Goal: Transaction & Acquisition: Purchase product/service

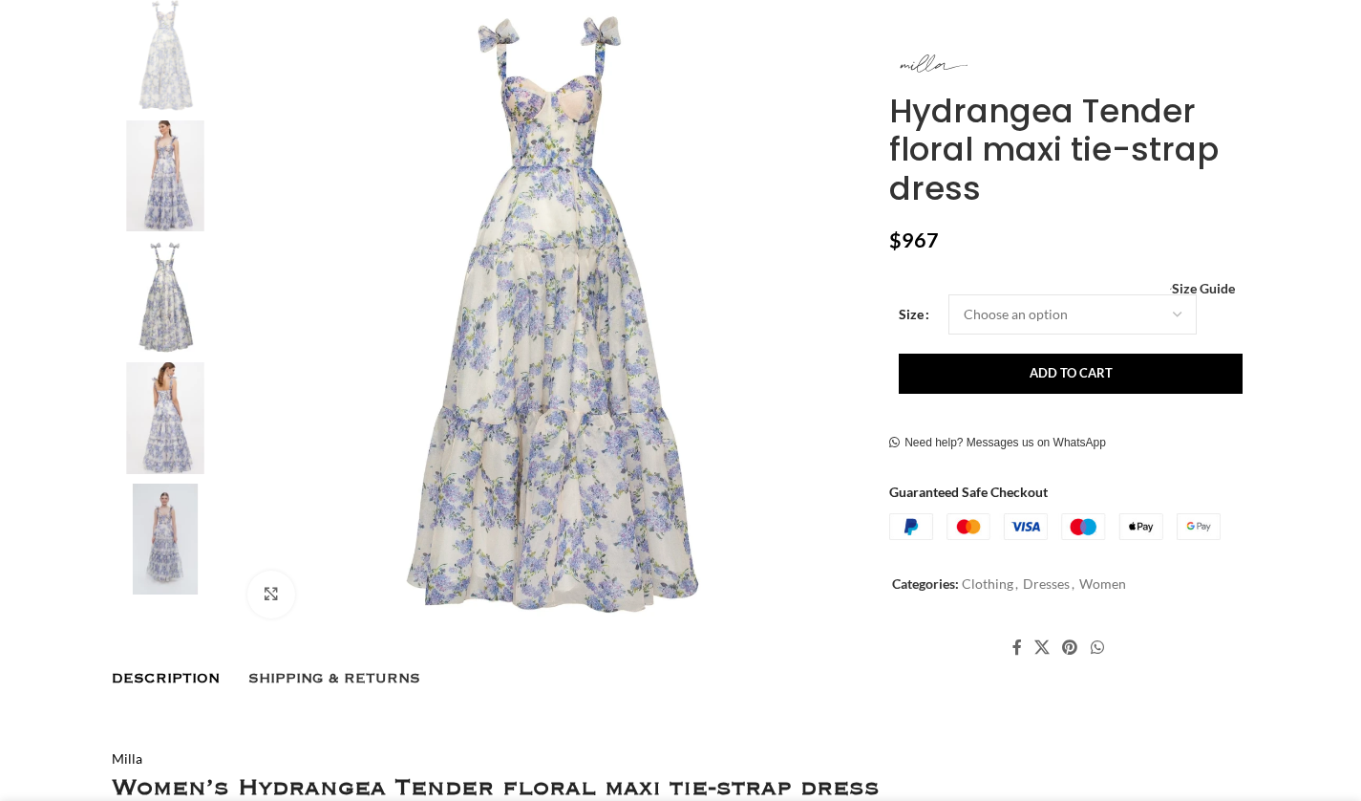
scroll to position [386, 0]
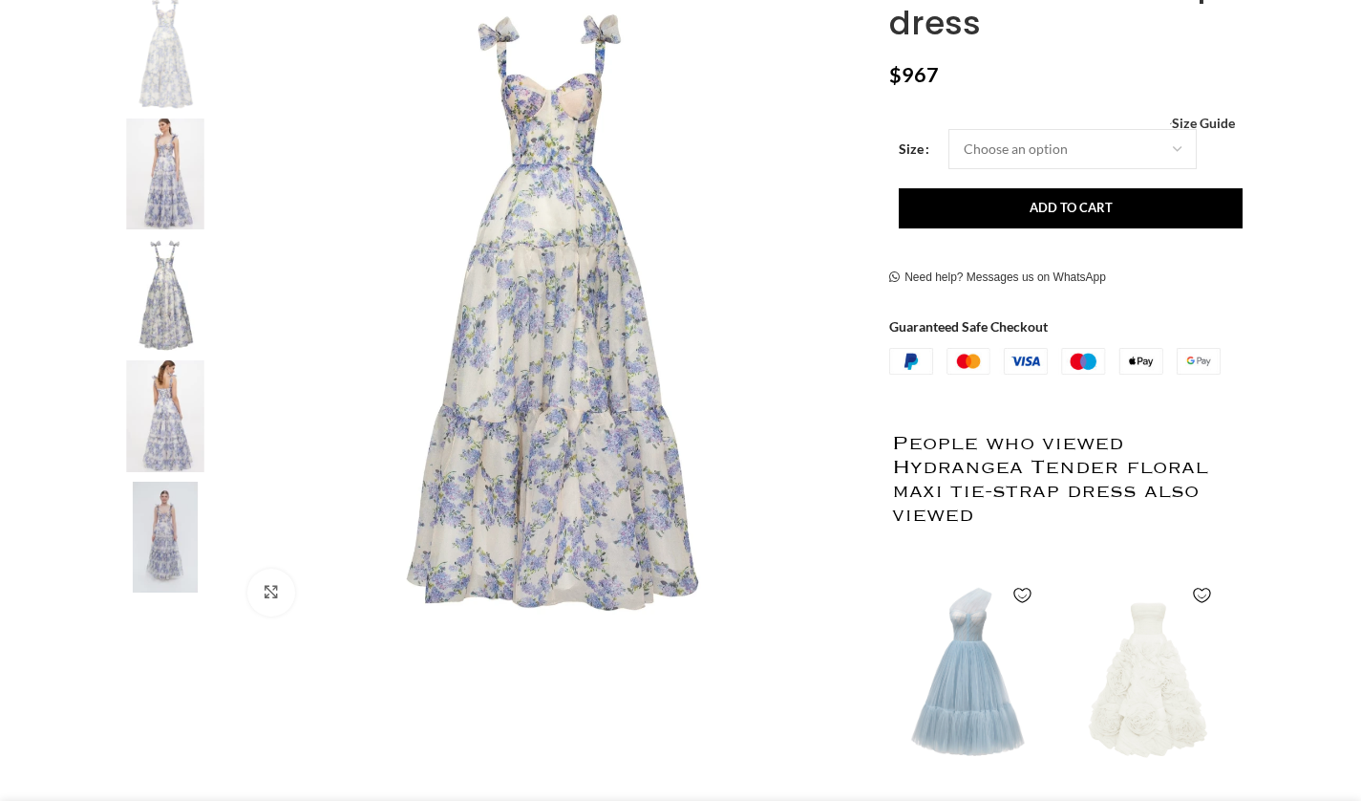
click at [195, 505] on img at bounding box center [165, 537] width 117 height 112
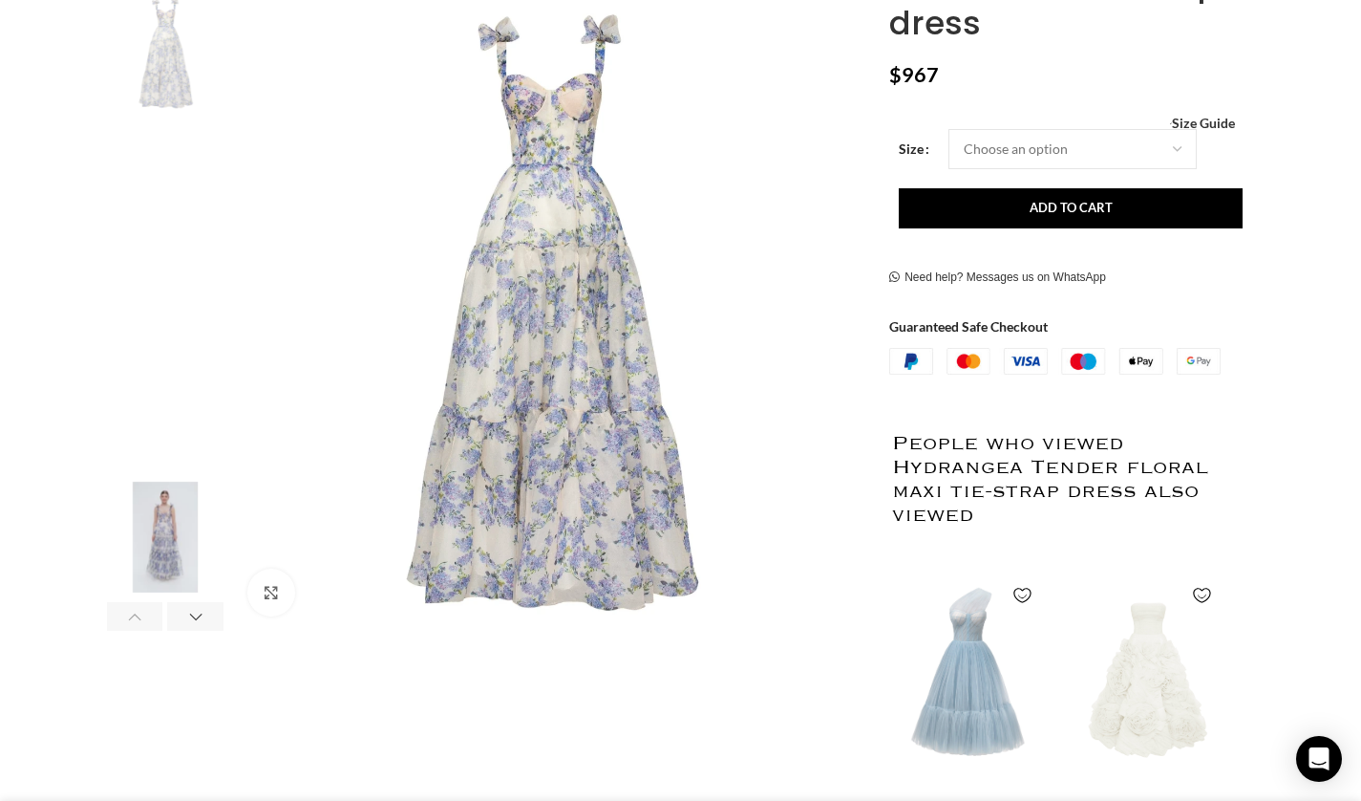
click at [195, 505] on img "5 / 7" at bounding box center [165, 537] width 117 height 112
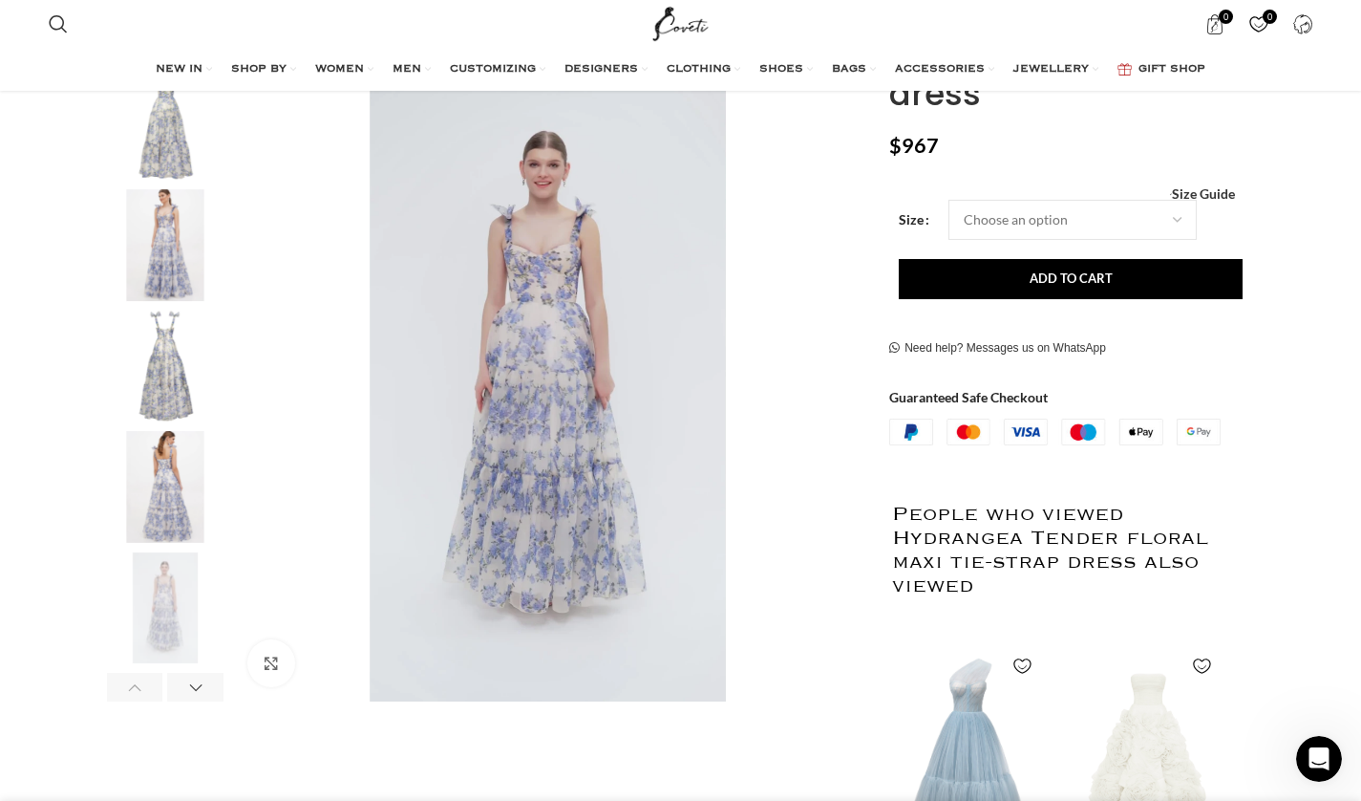
scroll to position [0, 402]
click at [139, 149] on link "CLOTHING" at bounding box center [237, 150] width 264 height 32
click at [143, 141] on span "CLOTHING" at bounding box center [138, 149] width 66 height 17
click at [140, 199] on link "All clothing" at bounding box center [237, 215] width 264 height 32
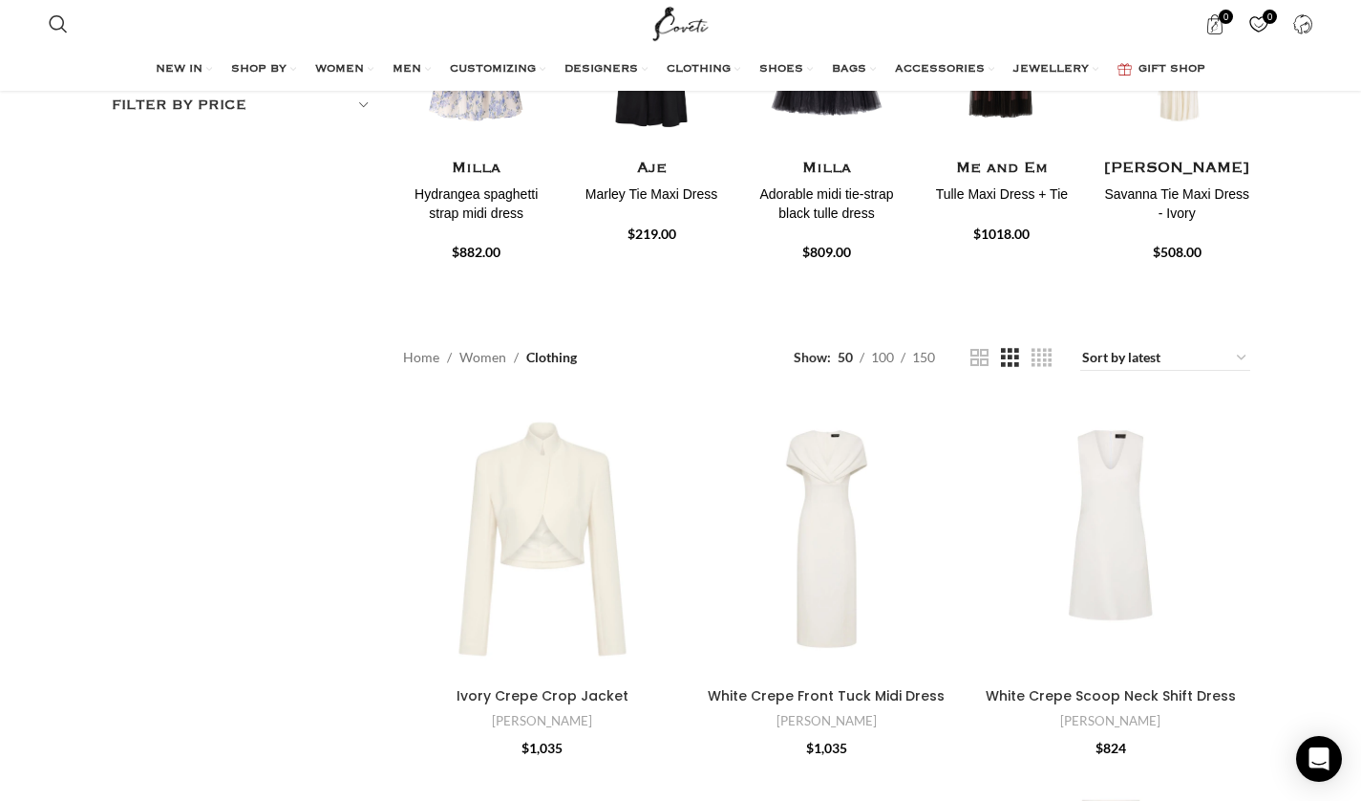
scroll to position [388, 0]
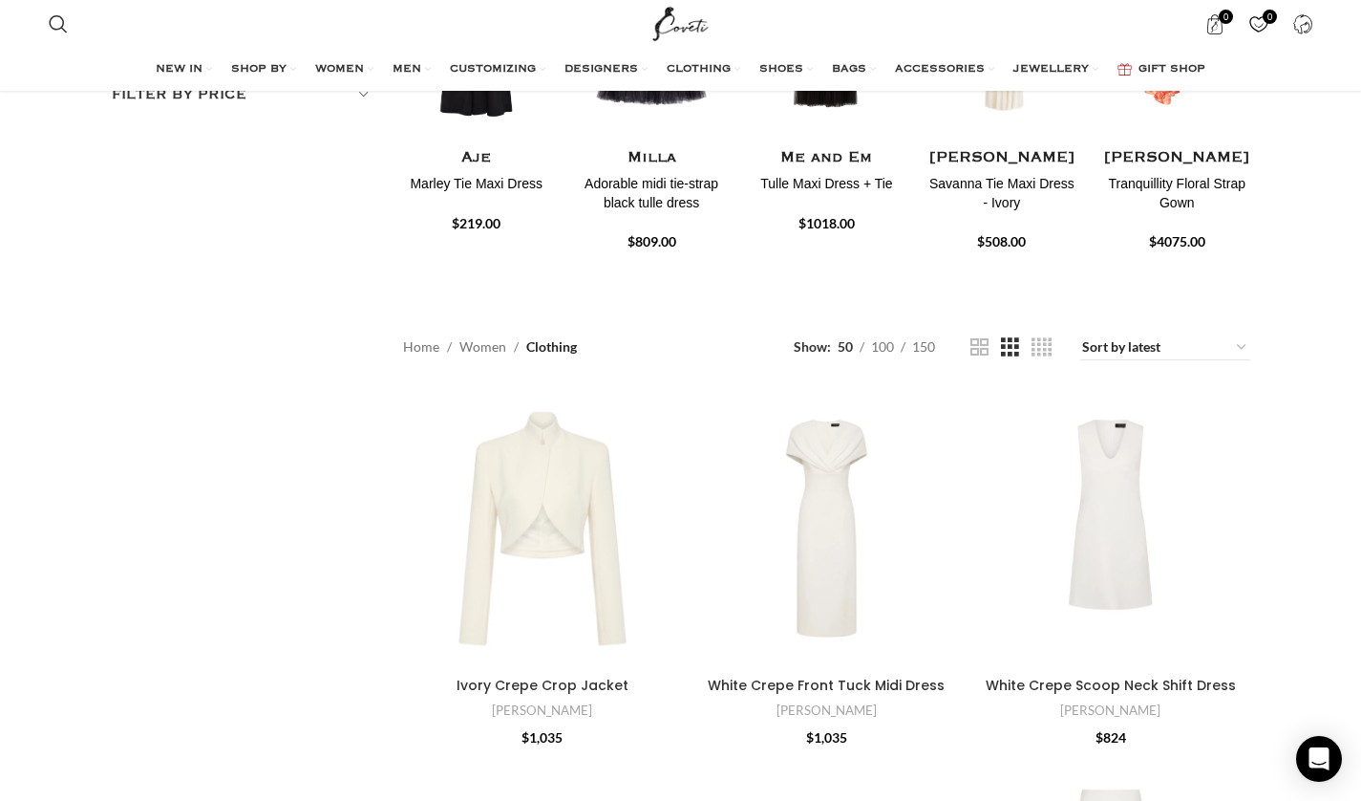
click at [1065, 334] on div "Show sidebar Show 50 100 150 Sort by popularity Sort by average rating Sort by …" at bounding box center [1022, 347] width 456 height 27
click at [1114, 334] on select "Sort by popularity Sort by average rating Sort by latest Sort by price: low to …" at bounding box center [1165, 347] width 170 height 27
select select "price"
click at [1081, 334] on select "Sort by popularity Sort by average rating Sort by latest Sort by price: low to …" at bounding box center [1165, 347] width 170 height 27
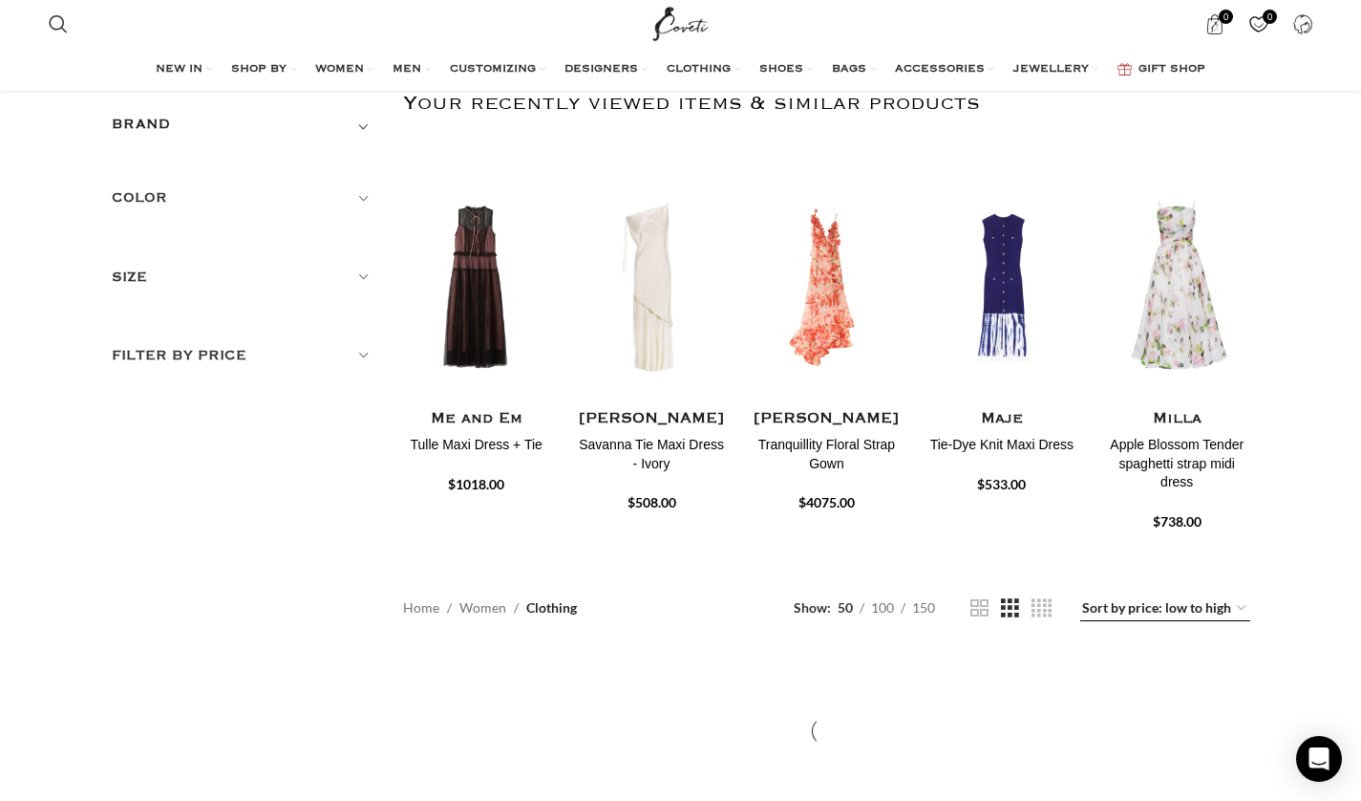
scroll to position [128, 0]
